Goal: Information Seeking & Learning: Learn about a topic

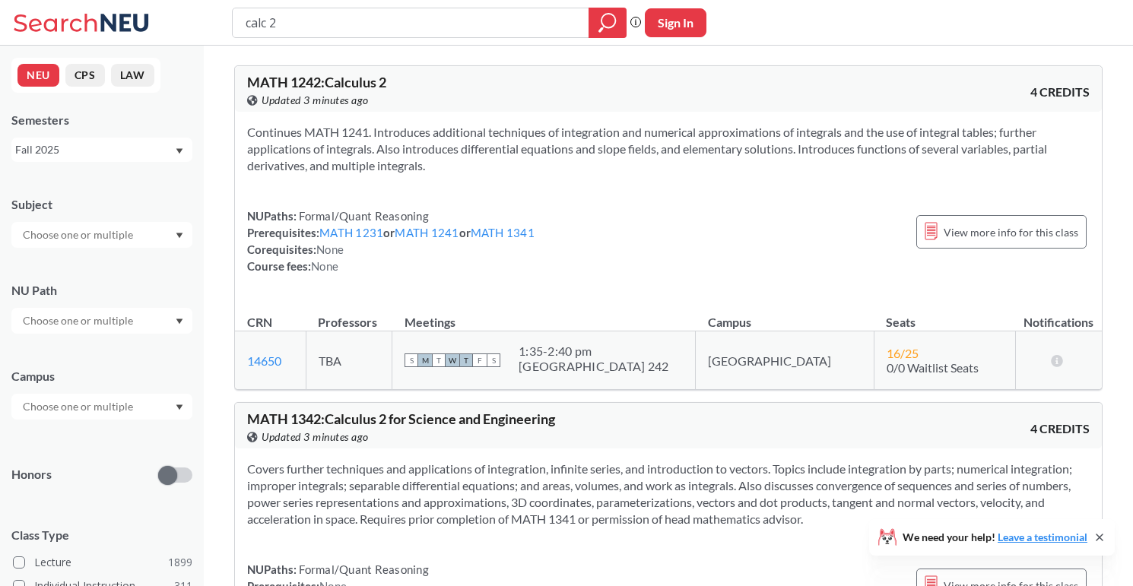
click at [141, 148] on div "Fall 2025" at bounding box center [94, 149] width 159 height 17
click at [123, 229] on div "Summer 1 2025" at bounding box center [106, 228] width 172 height 17
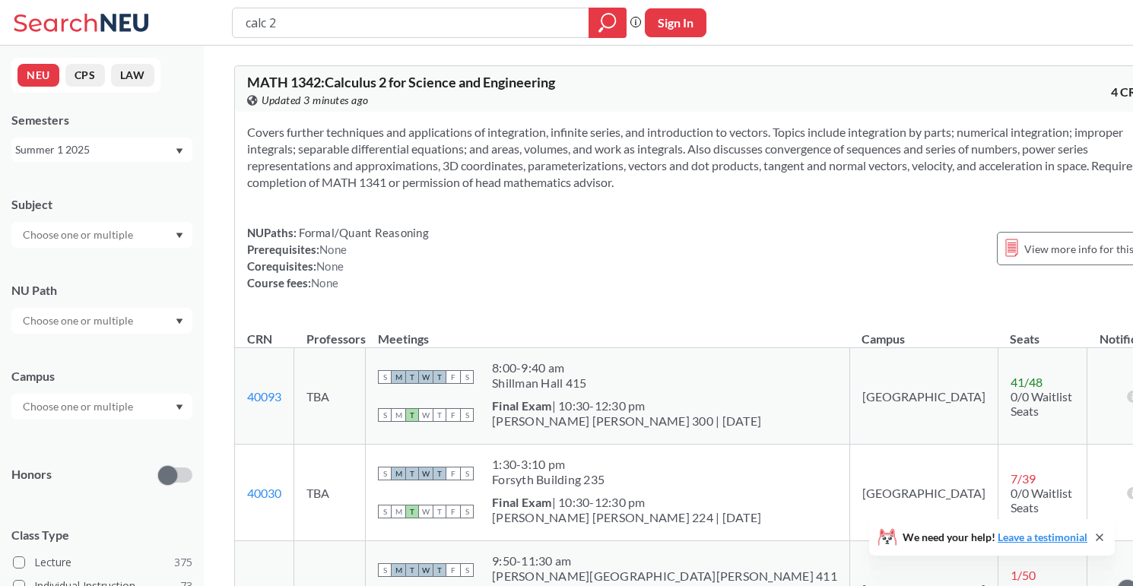
click at [320, 23] on input "calc 2" at bounding box center [411, 23] width 334 height 26
type input "calc 3"
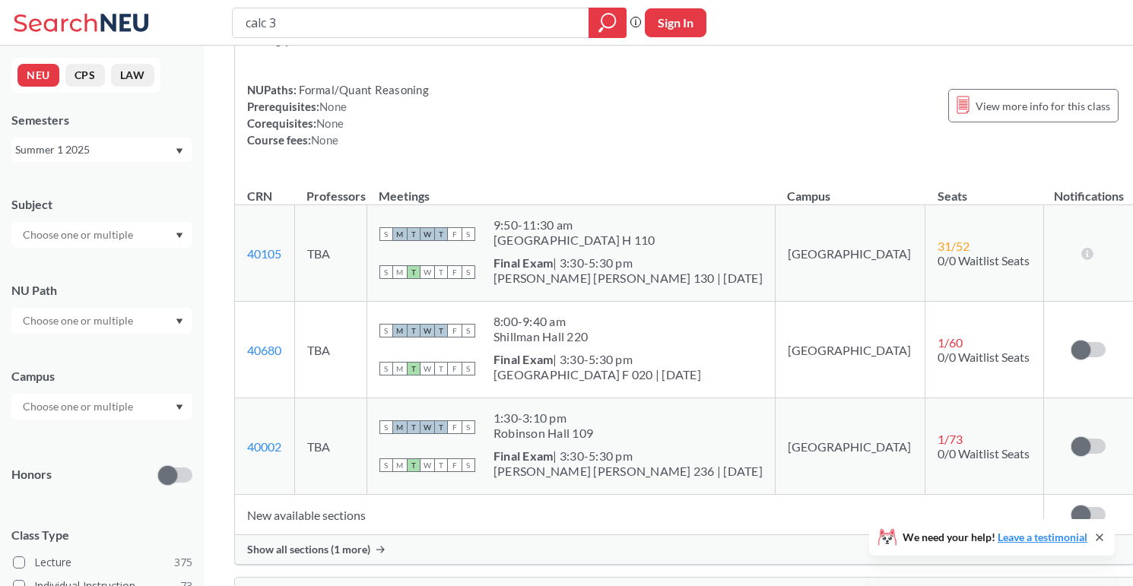
scroll to position [146, 0]
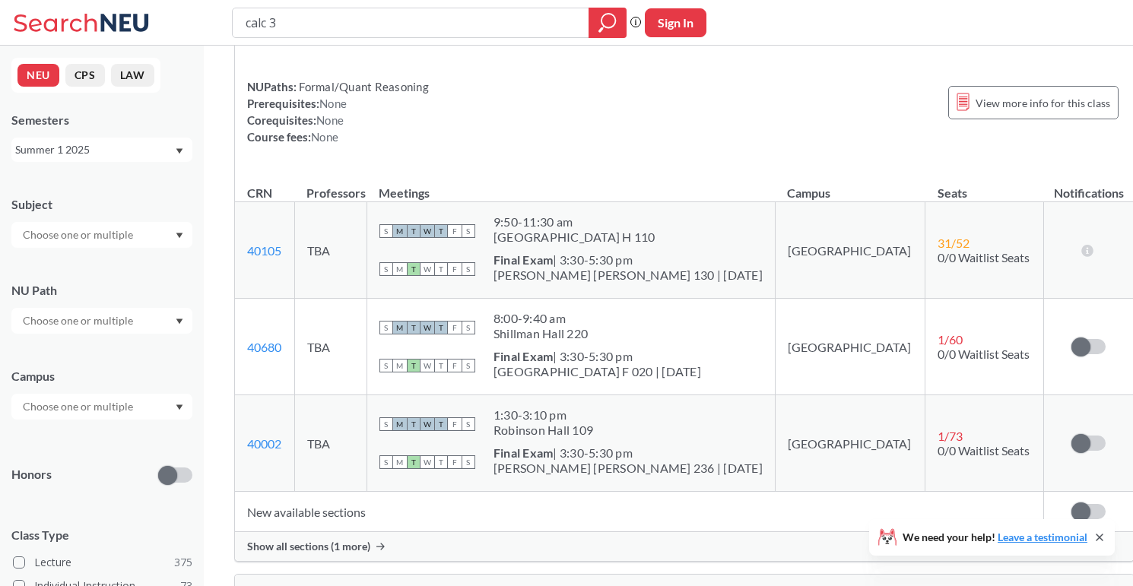
click at [315, 541] on span "Show all sections (1 more)" at bounding box center [308, 547] width 123 height 14
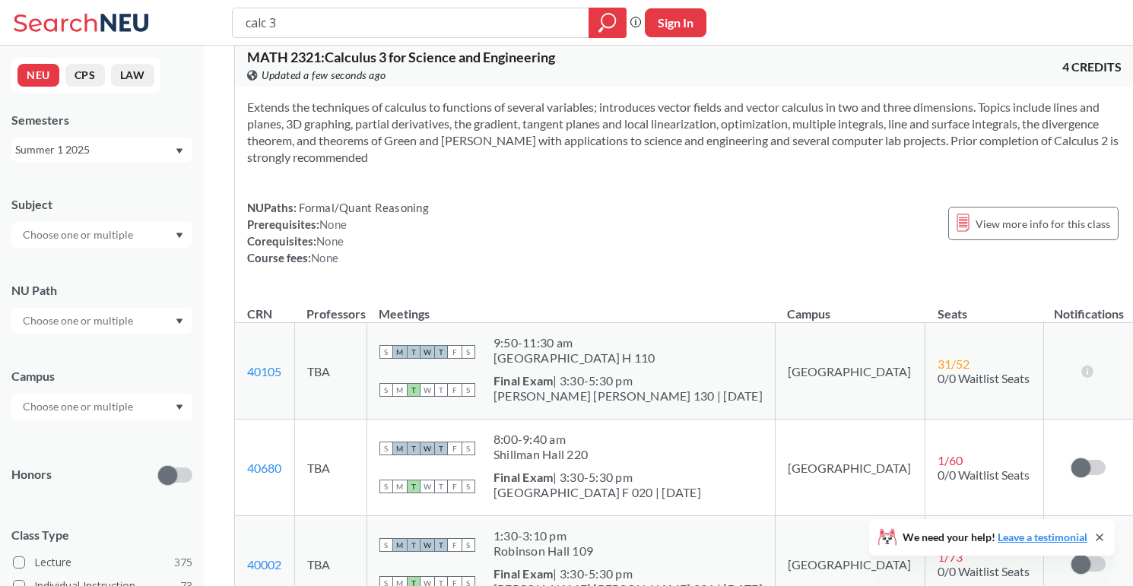
scroll to position [0, 0]
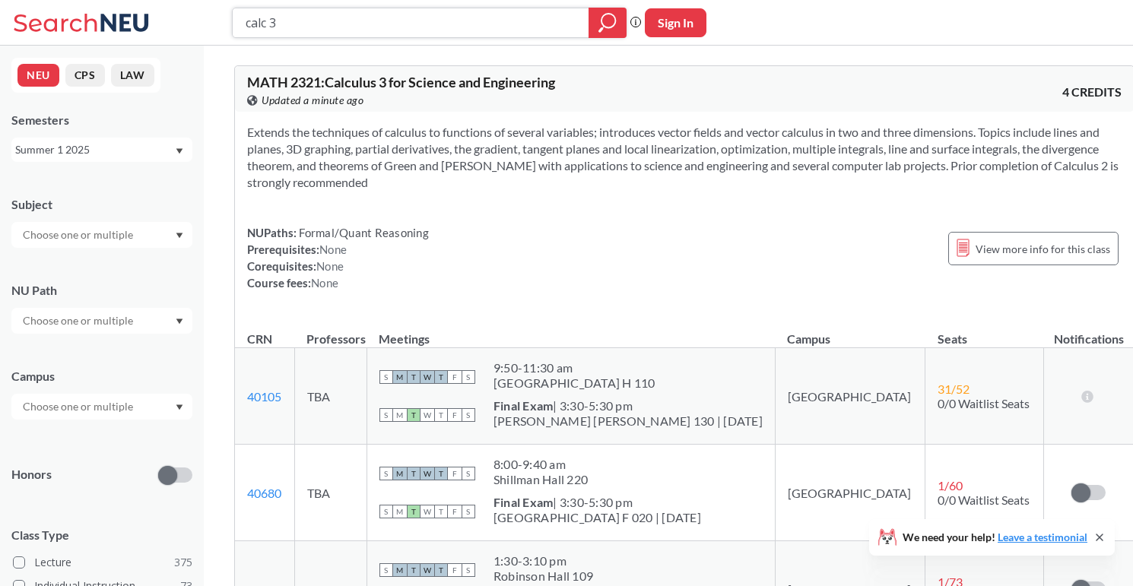
drag, startPoint x: 344, startPoint y: 21, endPoint x: 212, endPoint y: 17, distance: 131.6
click at [211, 17] on div "calc 3 Phrase search guarantees the exact search appears in the results. Ex. If…" at bounding box center [566, 23] width 1133 height 46
type input "math 2341"
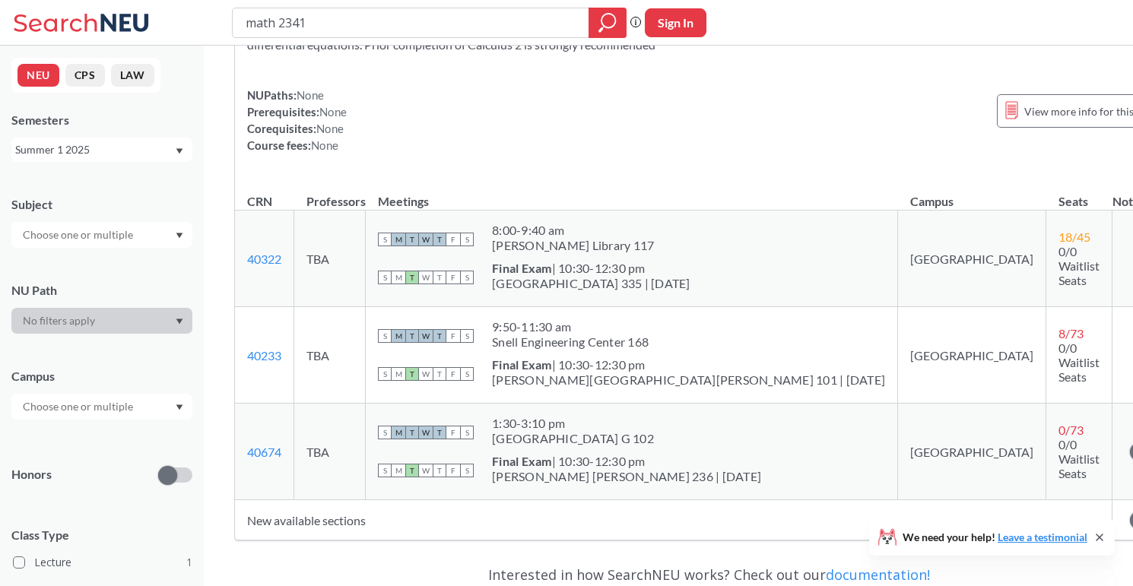
scroll to position [139, 0]
drag, startPoint x: 364, startPoint y: 19, endPoint x: 255, endPoint y: 11, distance: 109.8
click at [255, 11] on input "math 2341" at bounding box center [411, 23] width 334 height 26
type input "phys"
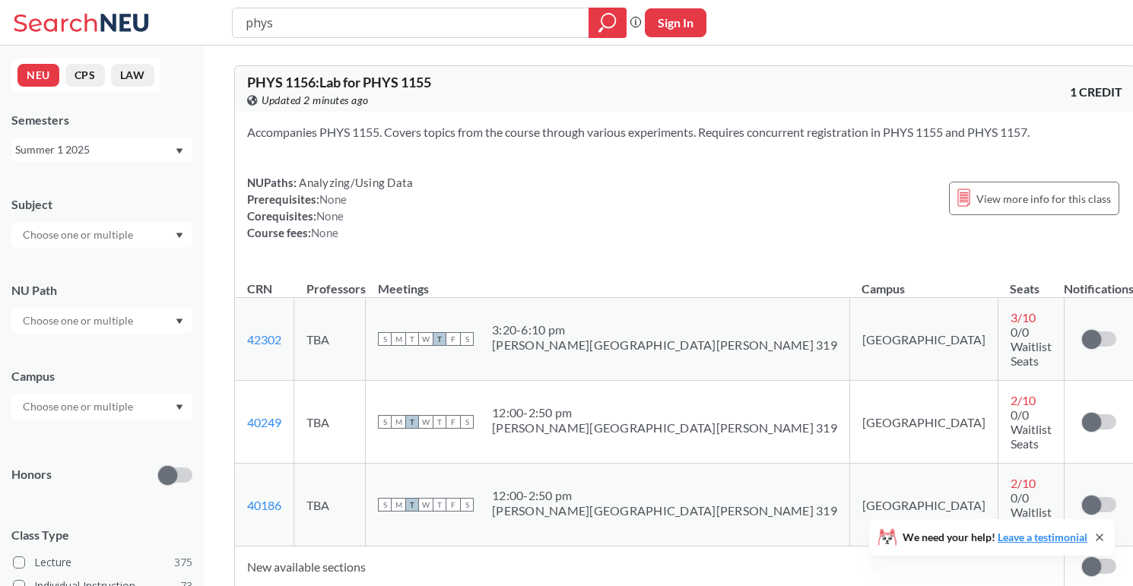
click at [271, 14] on input "phys" at bounding box center [411, 23] width 334 height 26
type input "phys 1153"
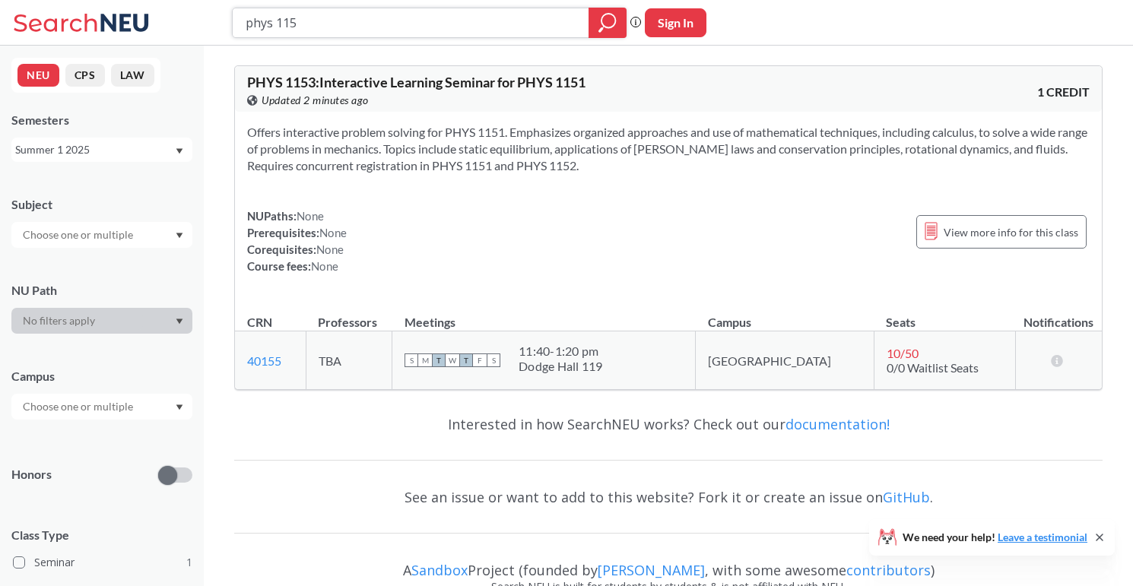
type input "phys 1151"
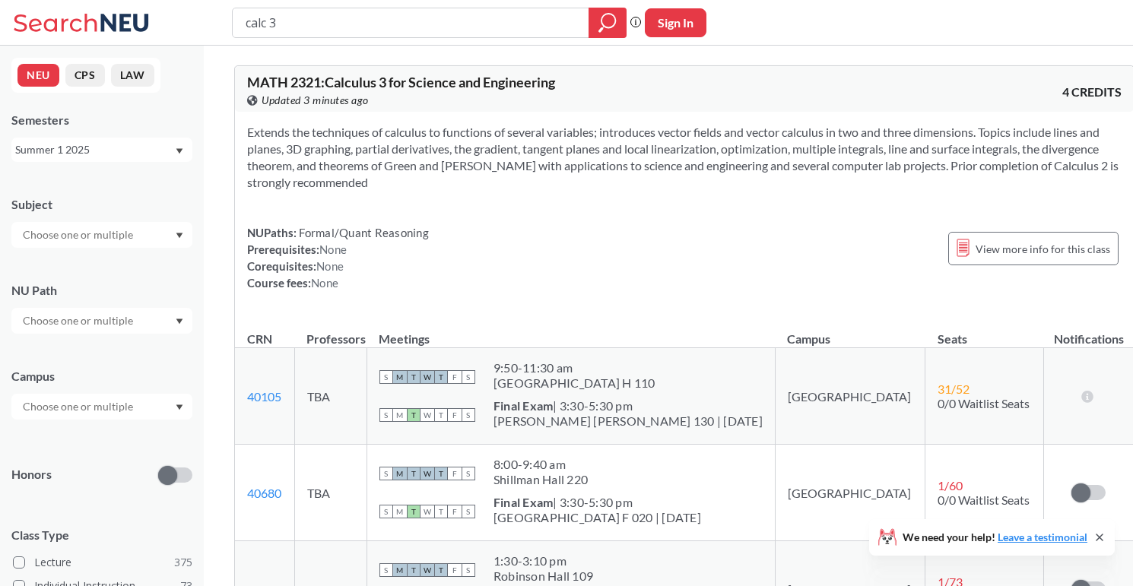
scroll to position [16, 0]
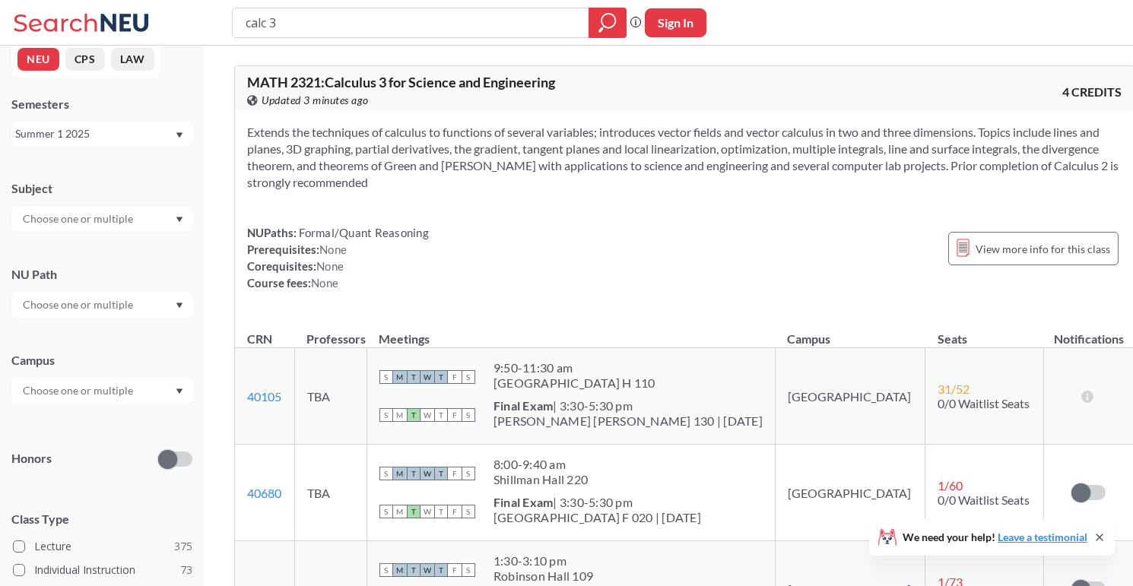
click at [102, 308] on input "text" at bounding box center [79, 305] width 128 height 18
click at [121, 347] on div "Creative Express/Innov ( 37 )" at bounding box center [101, 336] width 181 height 42
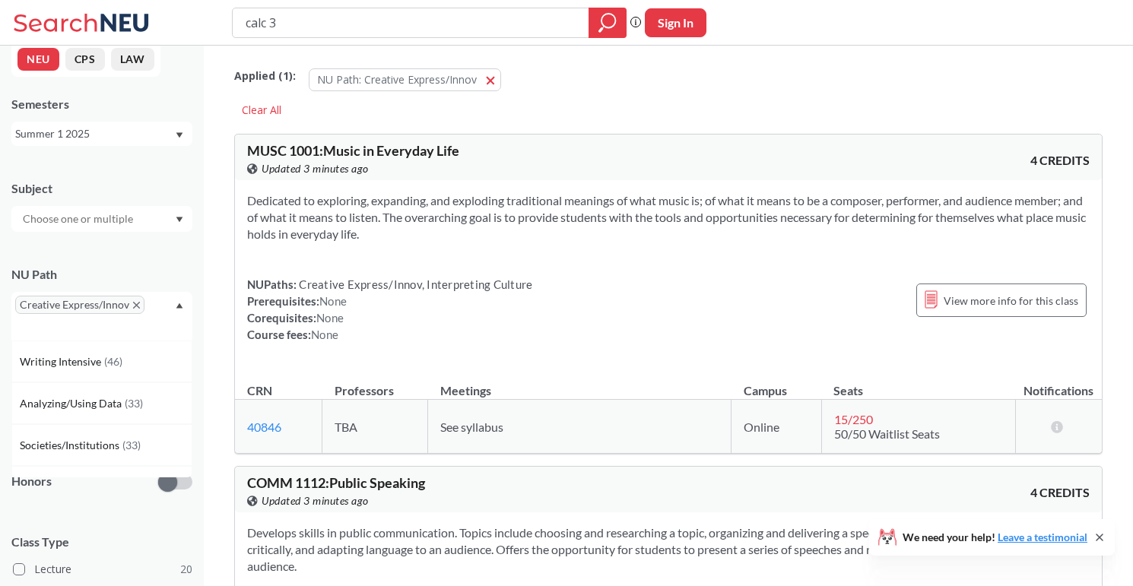
click at [137, 303] on icon "X to remove pill" at bounding box center [136, 305] width 7 height 7
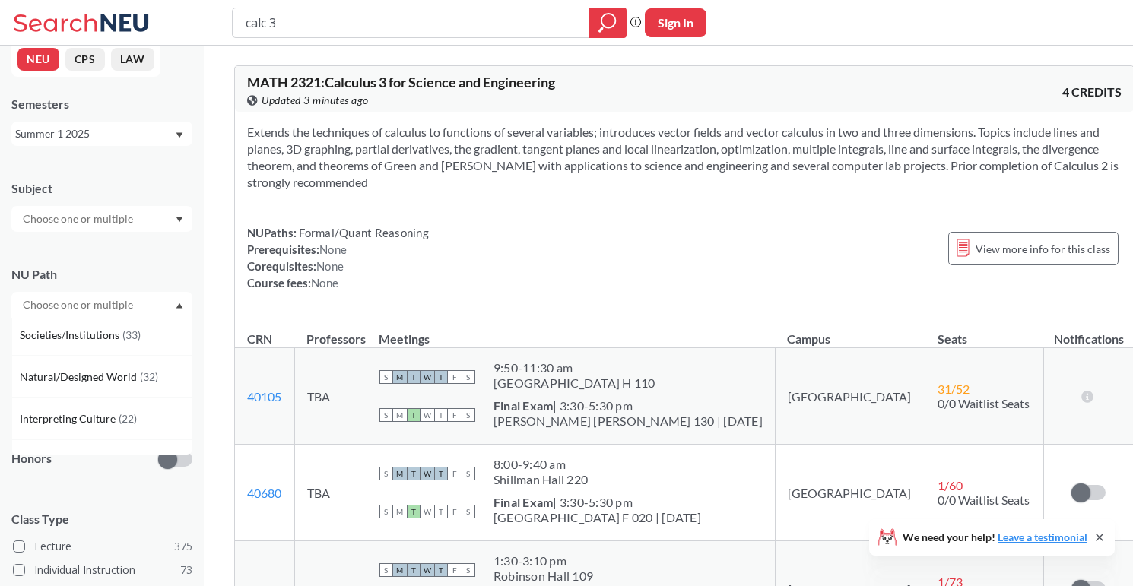
scroll to position [137, 0]
click at [125, 331] on span "( 33 )" at bounding box center [131, 327] width 18 height 13
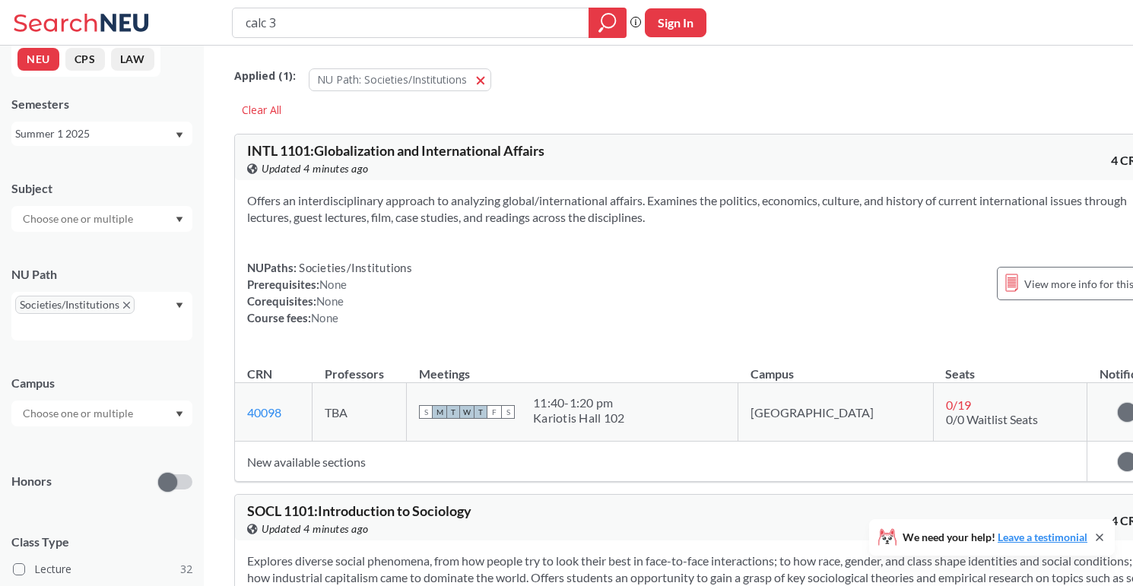
drag, startPoint x: 346, startPoint y: 31, endPoint x: 216, endPoint y: 27, distance: 130.0
click at [216, 27] on div "calc 3 Phrase search guarantees the exact search appears in the results. Ex. If…" at bounding box center [566, 23] width 1133 height 46
drag, startPoint x: 244, startPoint y: 147, endPoint x: 309, endPoint y: 147, distance: 65.4
click at [309, 147] on div "INTL 1101 : Globalization and International Affairs View this course on Banner.…" at bounding box center [708, 158] width 947 height 46
copy span "INTL 1101"
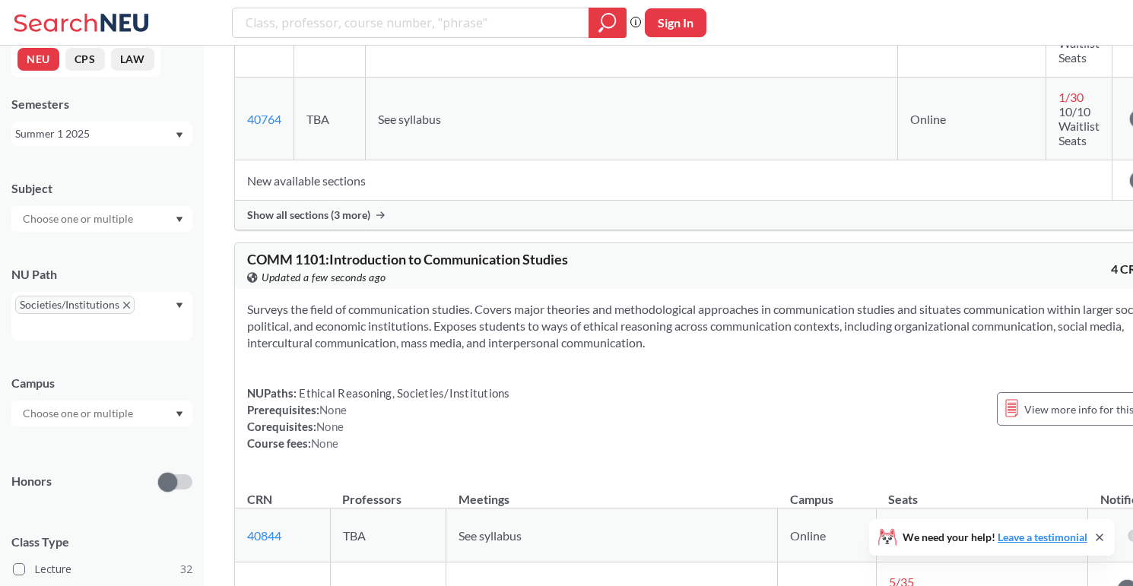
scroll to position [880, 0]
